Goal: Check status: Check status

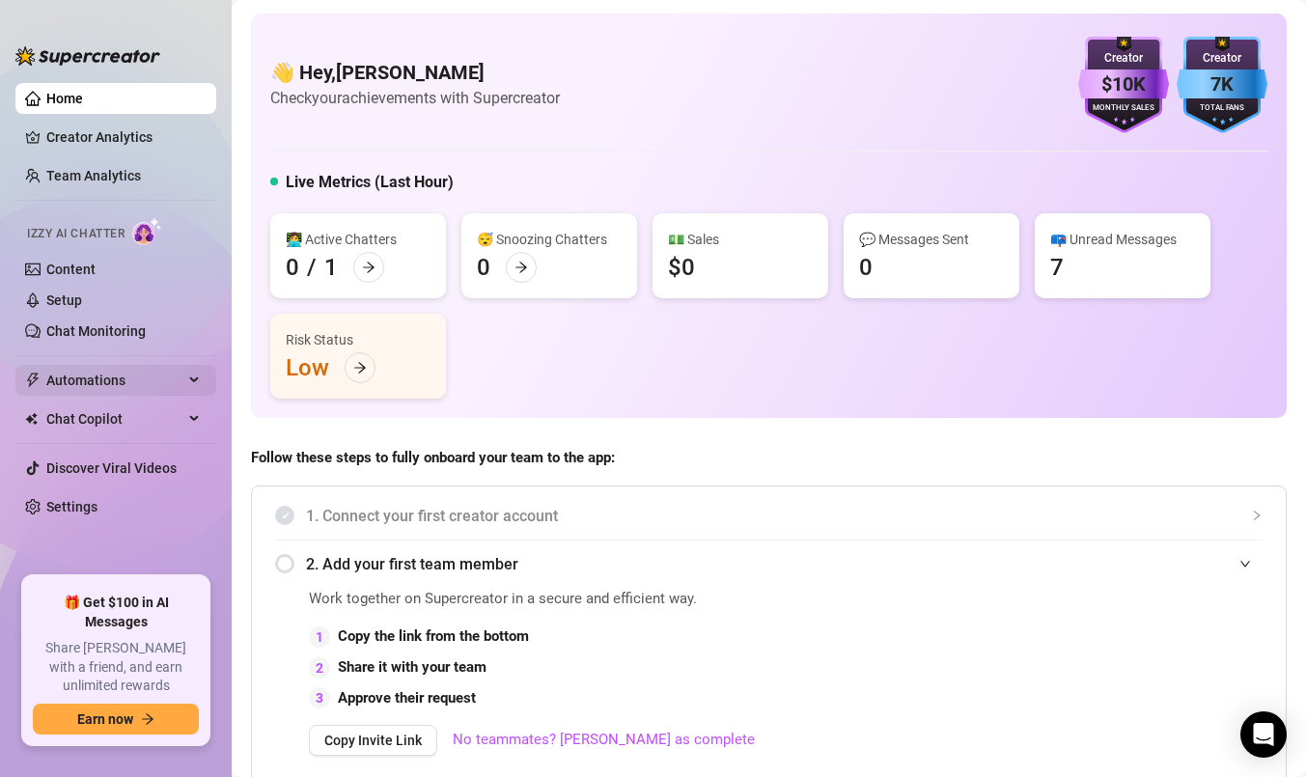
click at [105, 368] on span "Automations" at bounding box center [114, 380] width 137 height 31
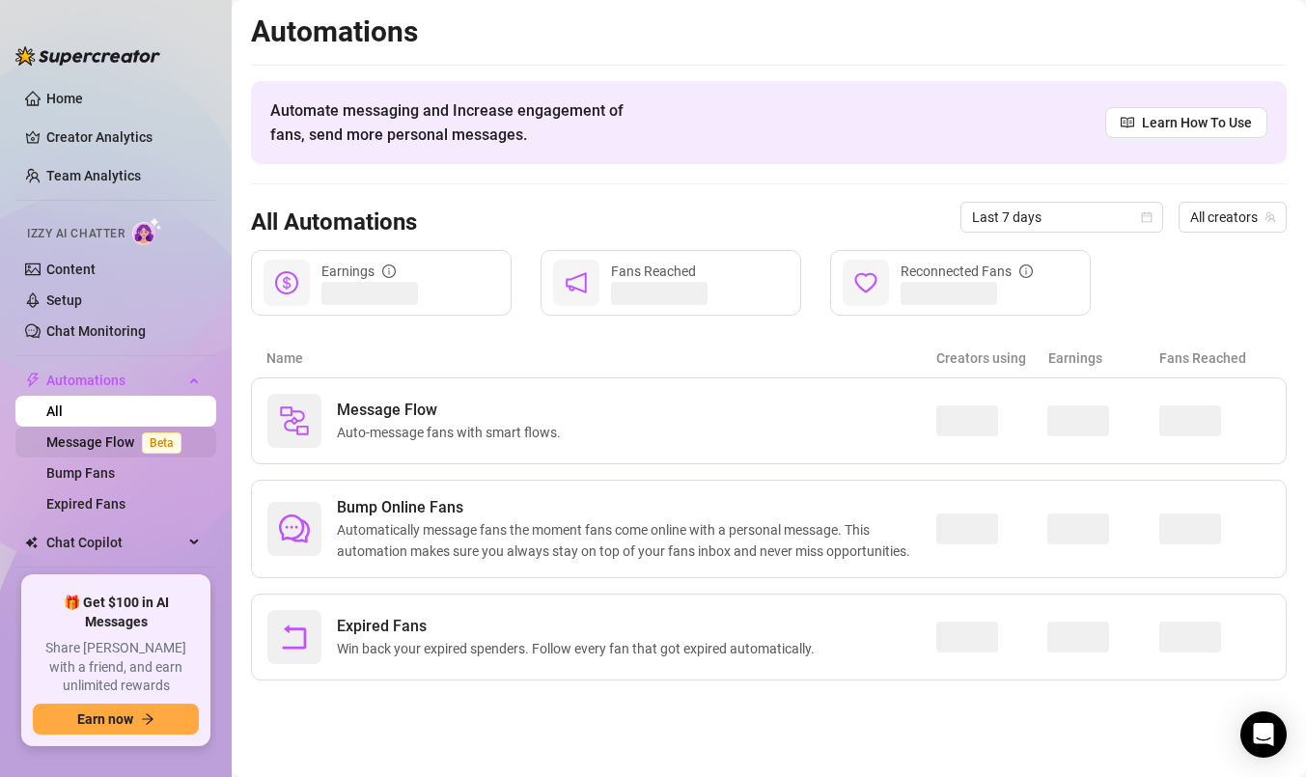
click at [97, 446] on link "Message Flow Beta" at bounding box center [117, 441] width 143 height 15
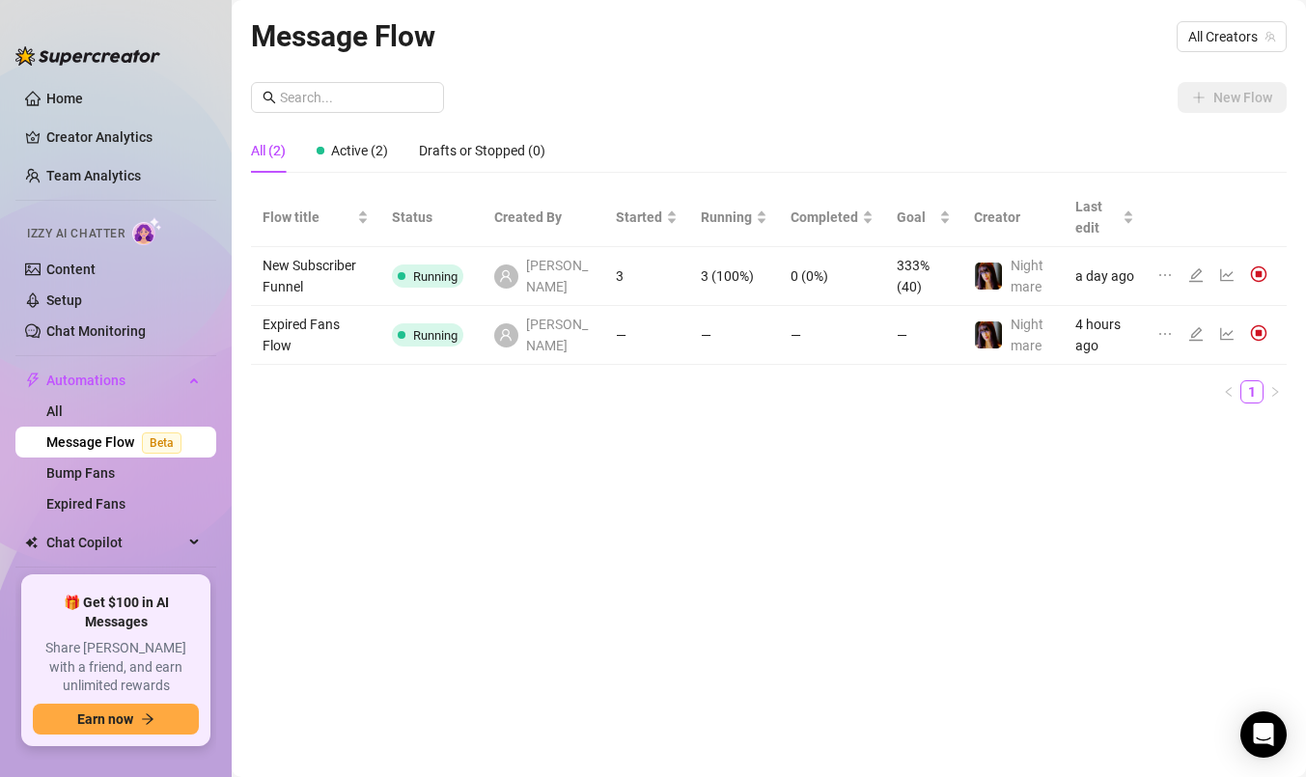
click at [656, 443] on div "Message Flow All Creators New Flow All (2) Active (2) Drafts or Stopped (0) Flo…" at bounding box center [769, 367] width 1036 height 706
click at [301, 282] on td "New Subscriber Funnel" at bounding box center [315, 276] width 129 height 59
click at [1229, 275] on icon "line-chart" at bounding box center [1226, 274] width 15 height 15
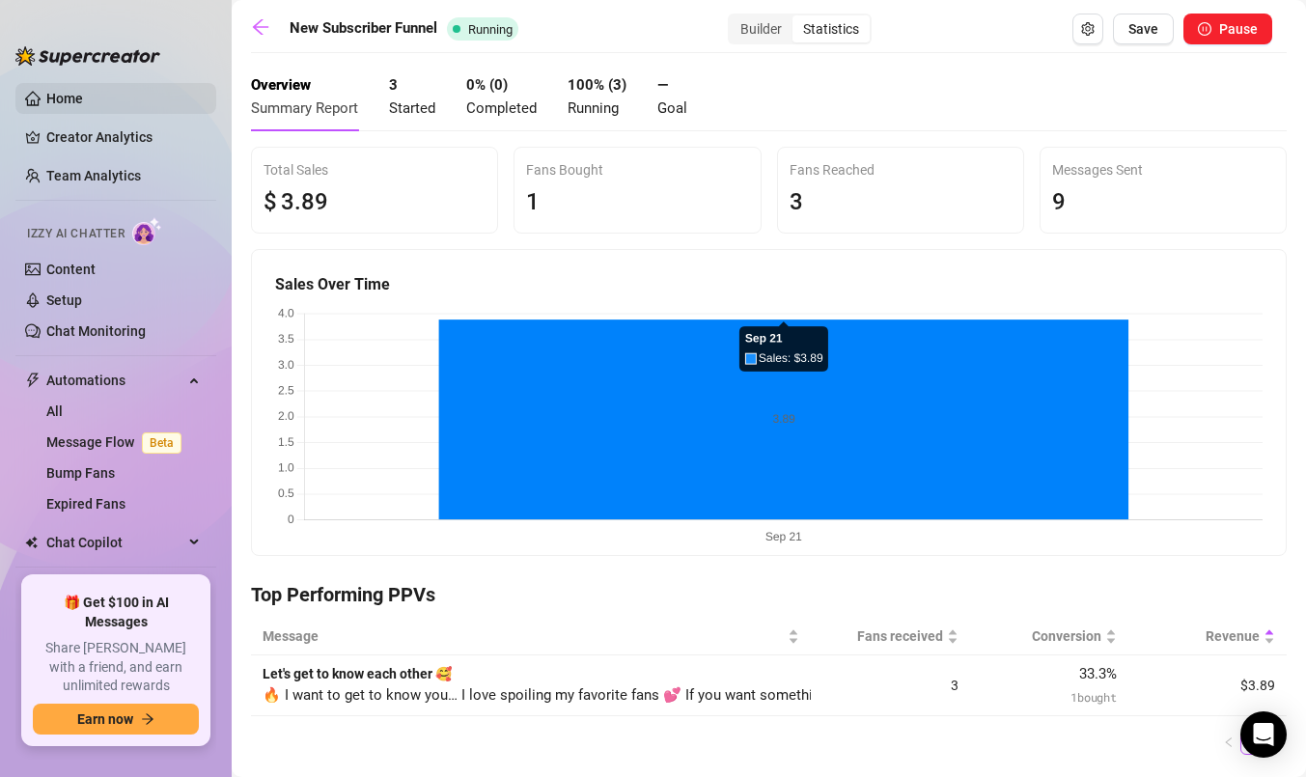
click at [59, 104] on link "Home" at bounding box center [64, 98] width 37 height 15
